Goal: Task Accomplishment & Management: Manage account settings

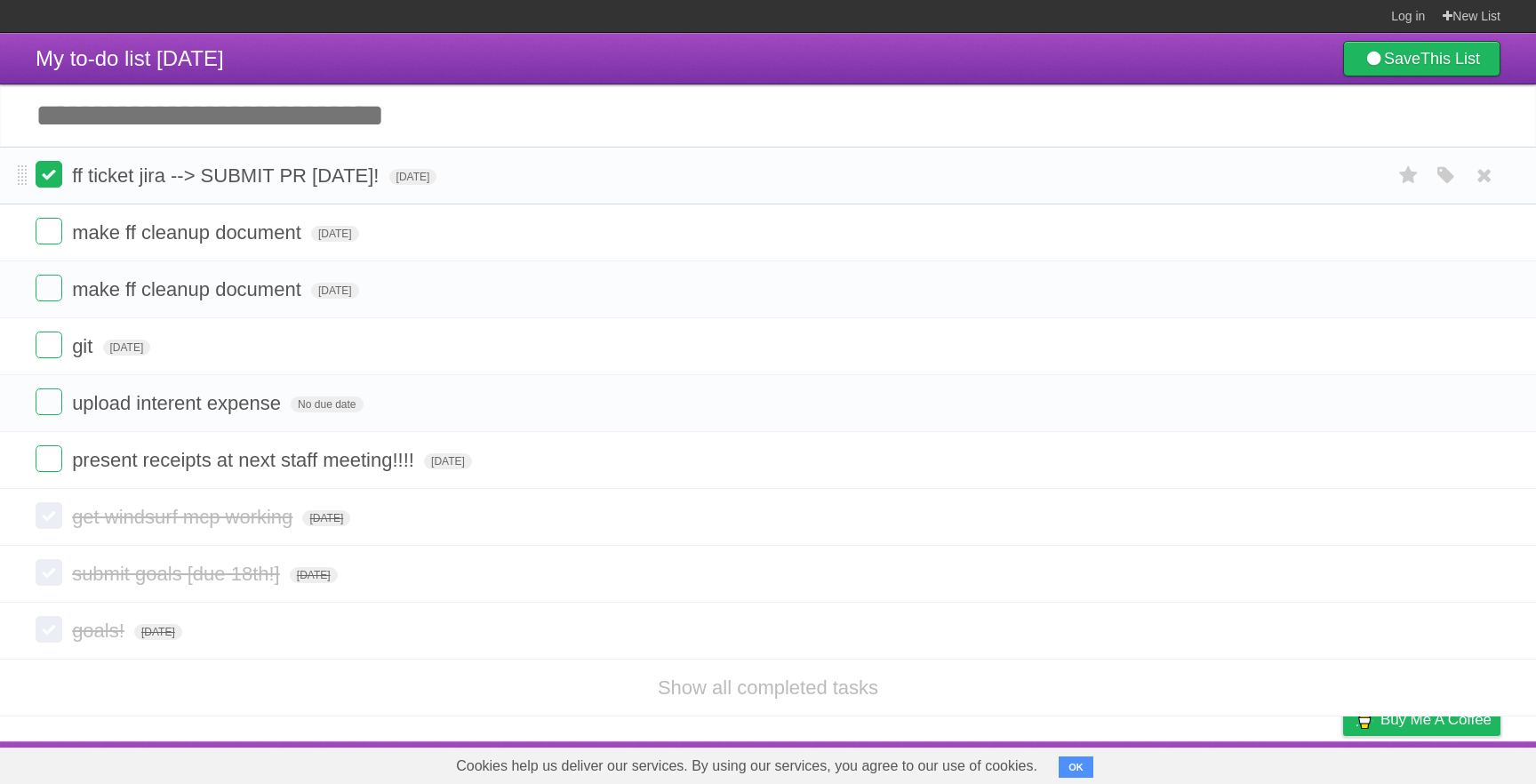
click at [46, 166] on label at bounding box center [48, 174] width 27 height 27
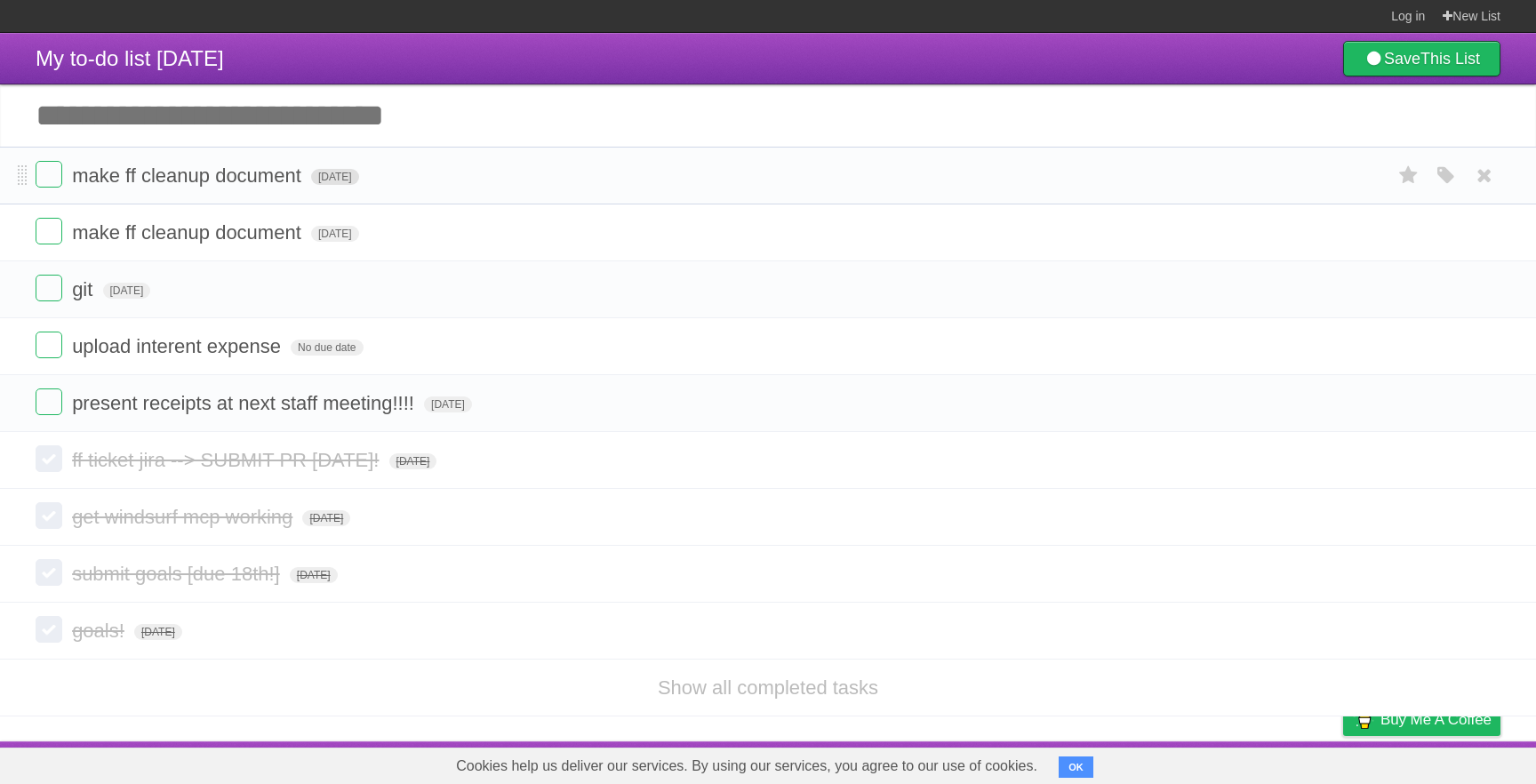
click at [349, 185] on span "[DATE]" at bounding box center [335, 177] width 48 height 16
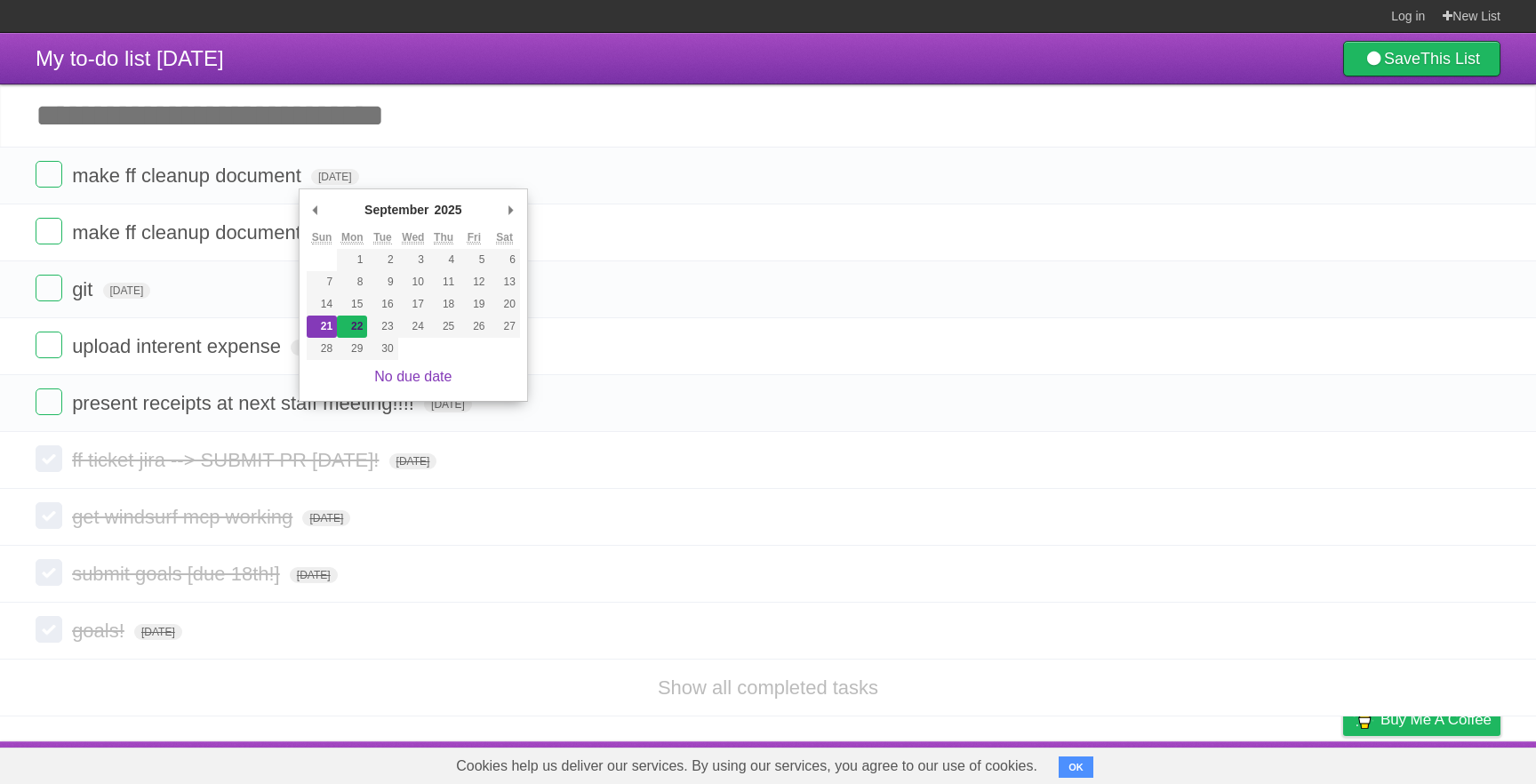
type span "[DATE]"
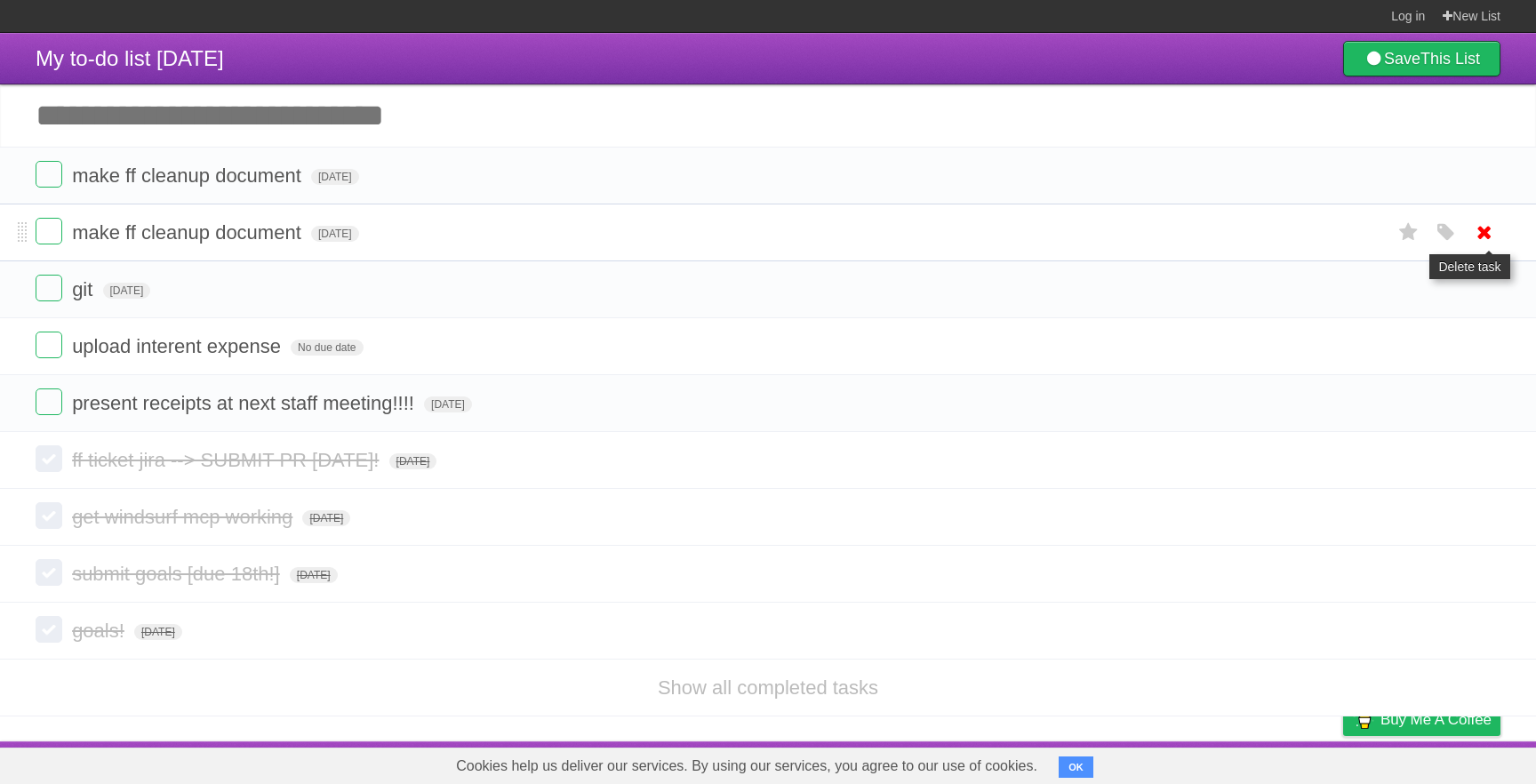
click at [1491, 233] on icon at bounding box center [1484, 232] width 25 height 30
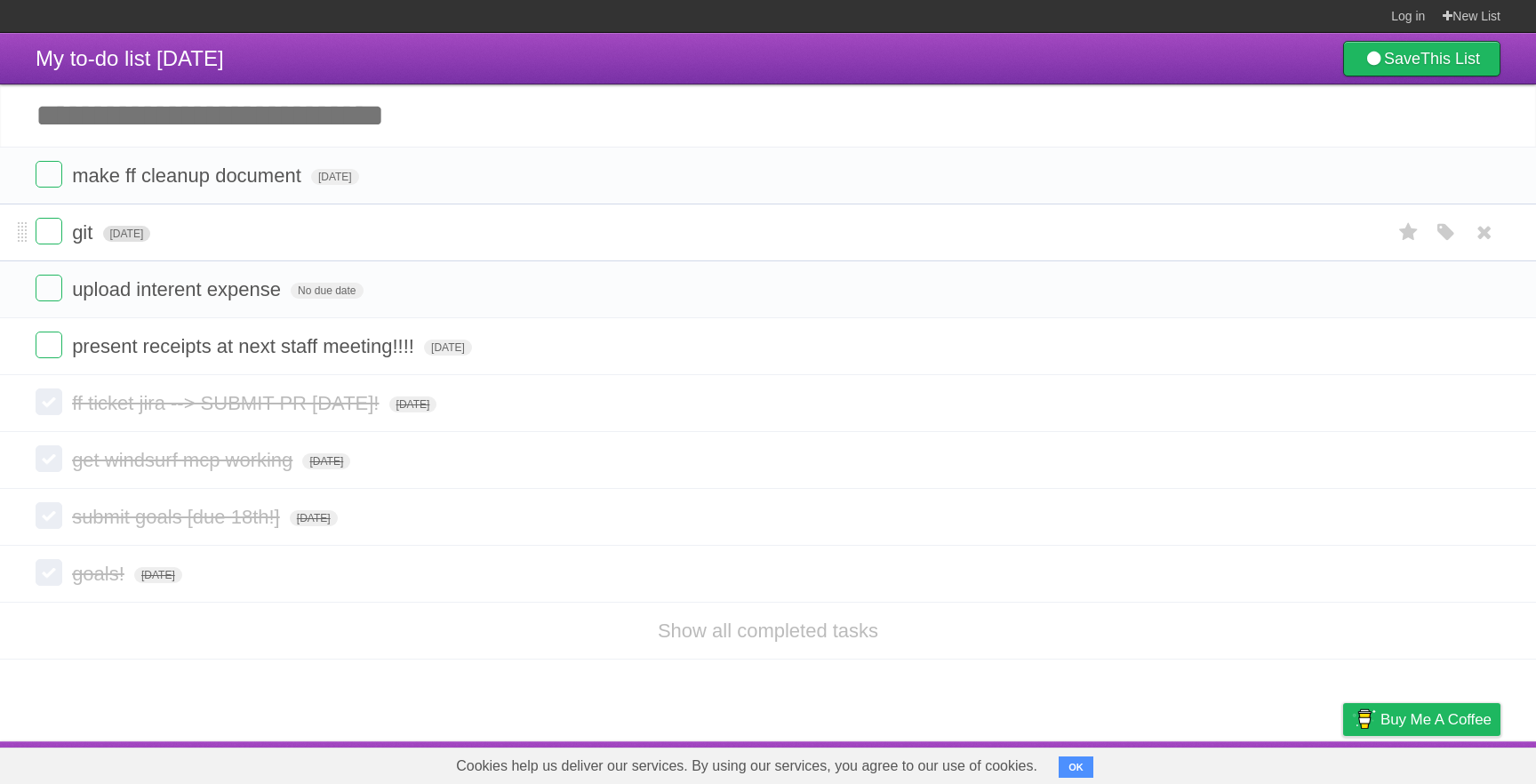
click at [151, 239] on span "[DATE]" at bounding box center [127, 233] width 48 height 16
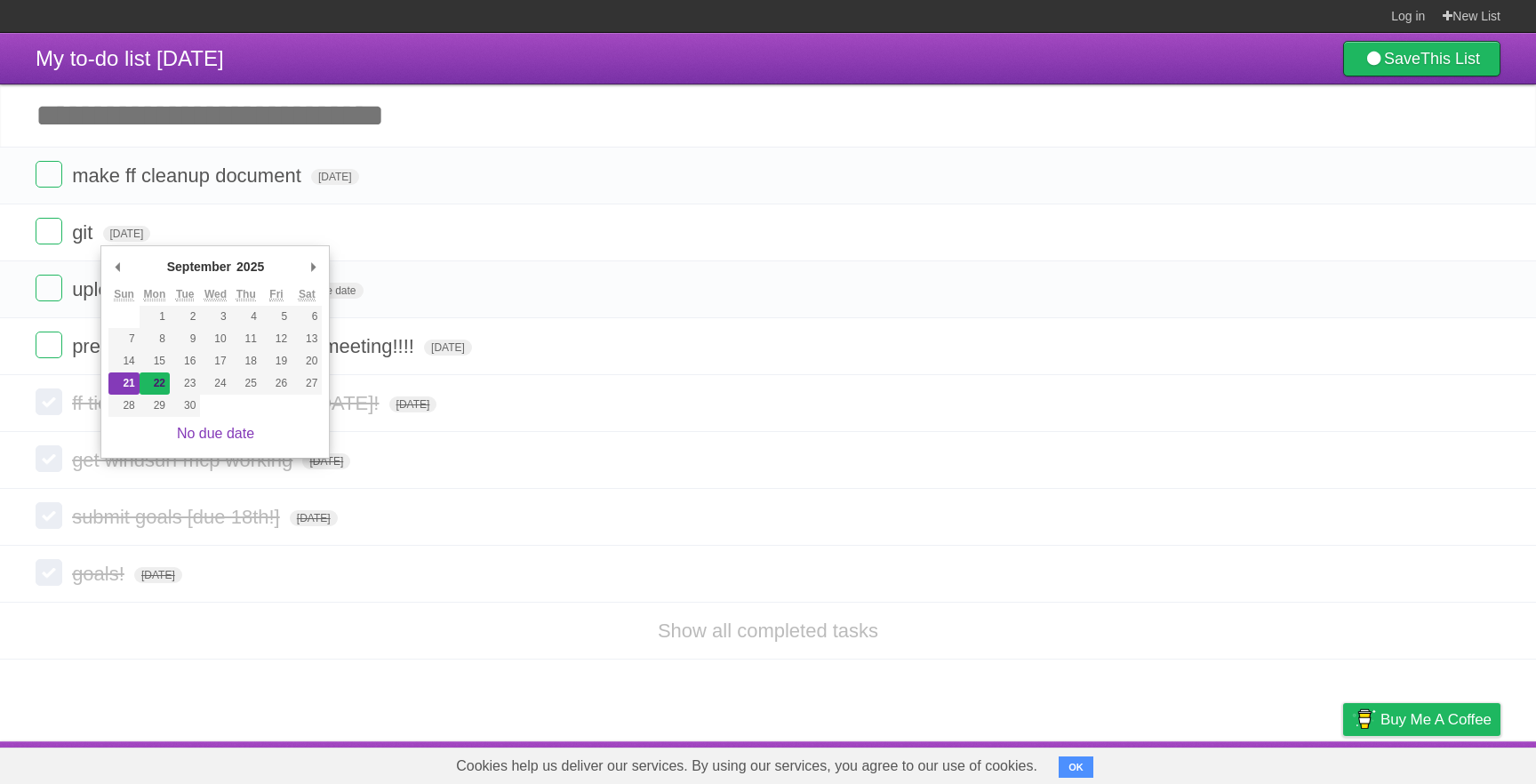
type span "[DATE]"
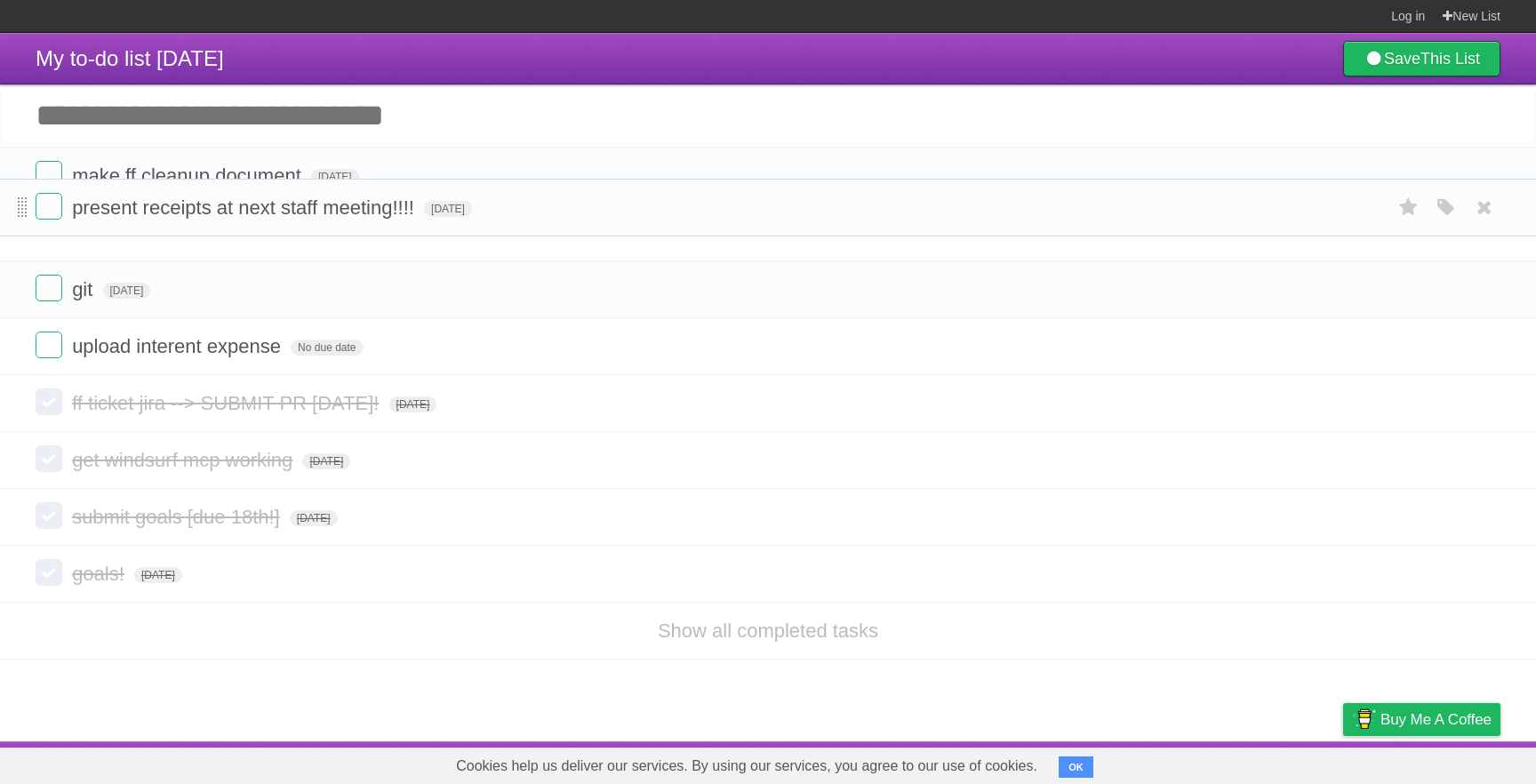
drag, startPoint x: 25, startPoint y: 344, endPoint x: 24, endPoint y: 202, distance: 142.0
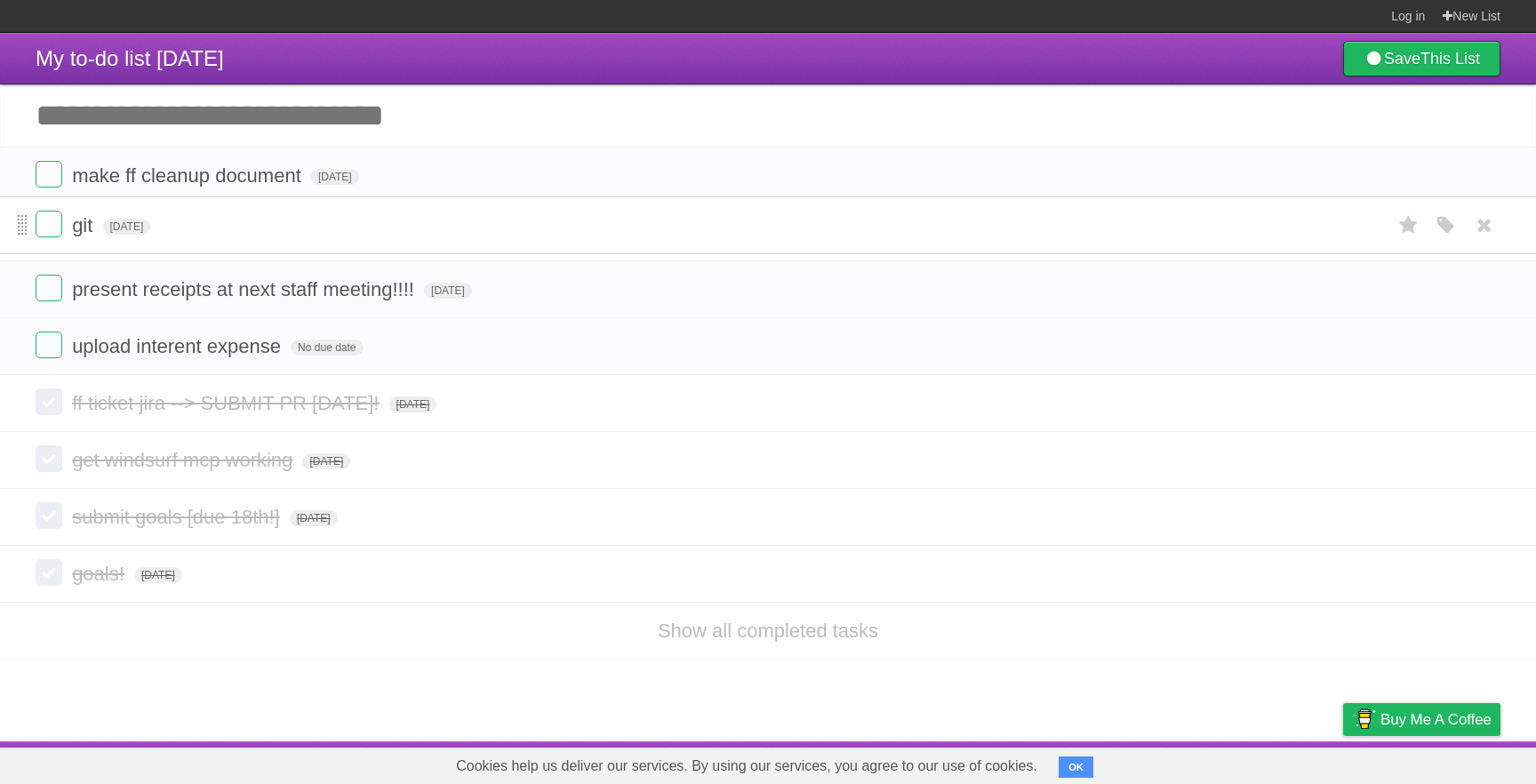
drag, startPoint x: 26, startPoint y: 294, endPoint x: 26, endPoint y: 218, distance: 76.0
